Goal: Task Accomplishment & Management: Manage account settings

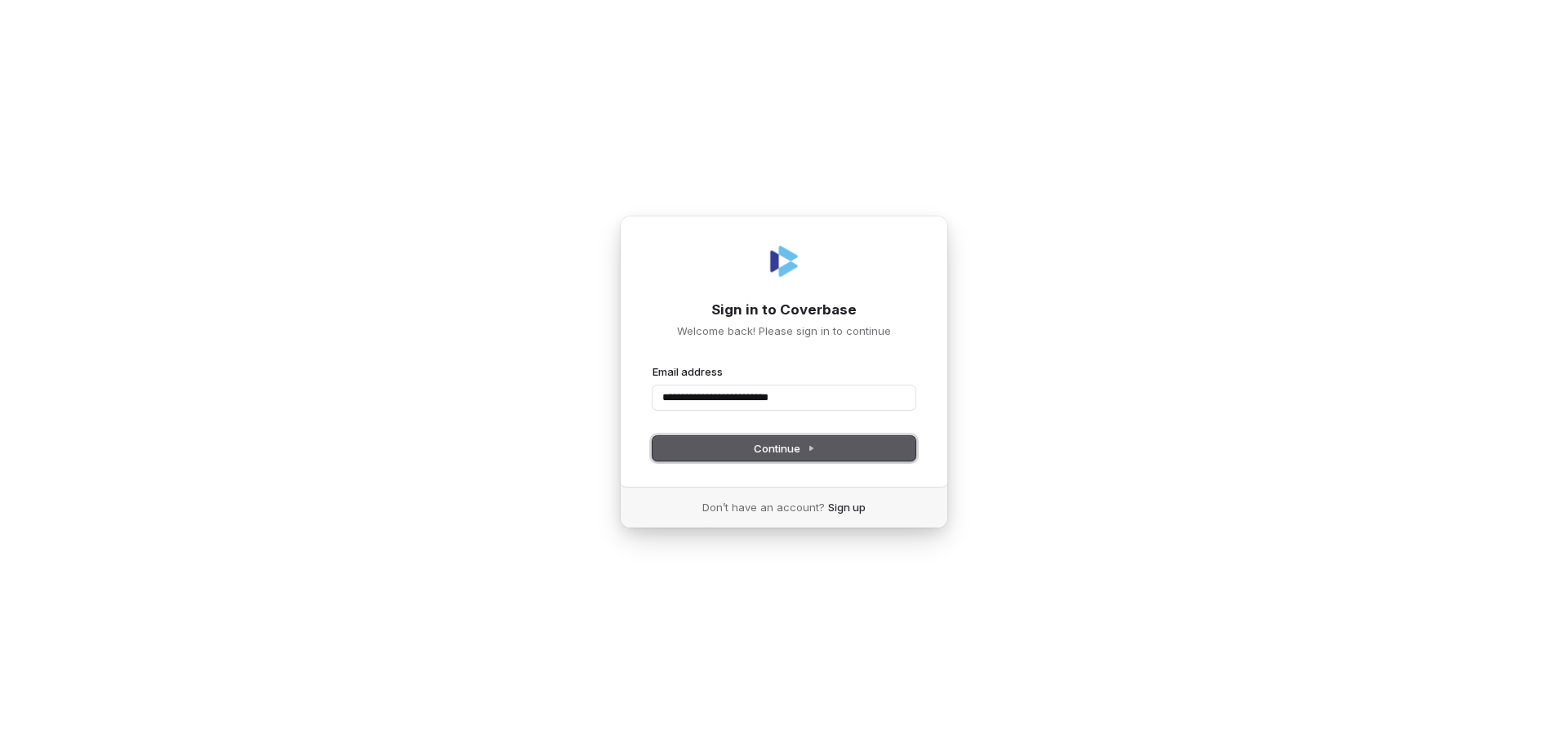
click at [751, 452] on button "Continue" at bounding box center [784, 448] width 263 height 25
type input "**********"
